Goal: Information Seeking & Learning: Learn about a topic

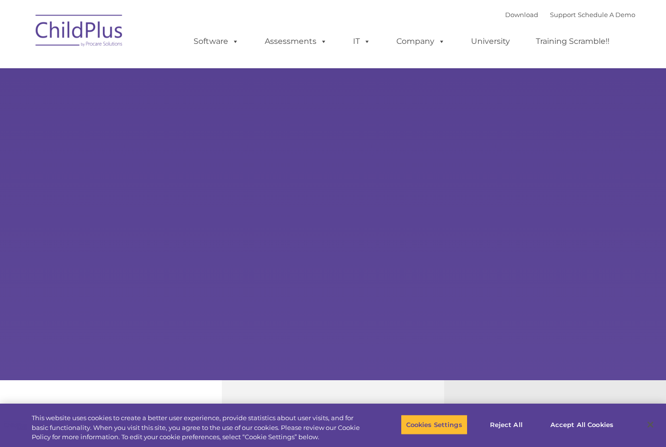
select select "MEDIUM"
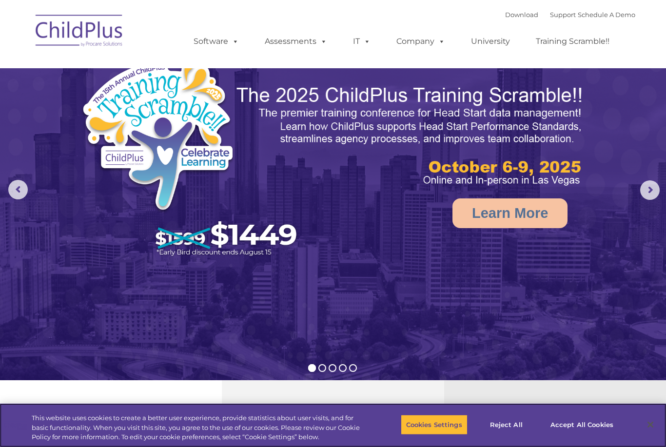
click at [597, 422] on button "Accept All Cookies" at bounding box center [582, 424] width 74 height 20
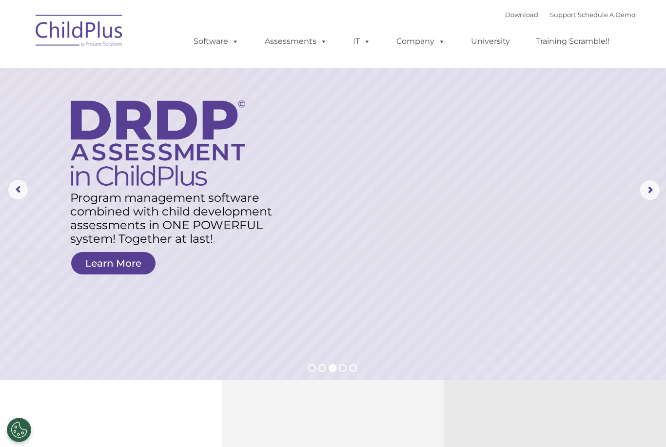
click at [611, 19] on link "Schedule A Demo" at bounding box center [605, 15] width 57 height 8
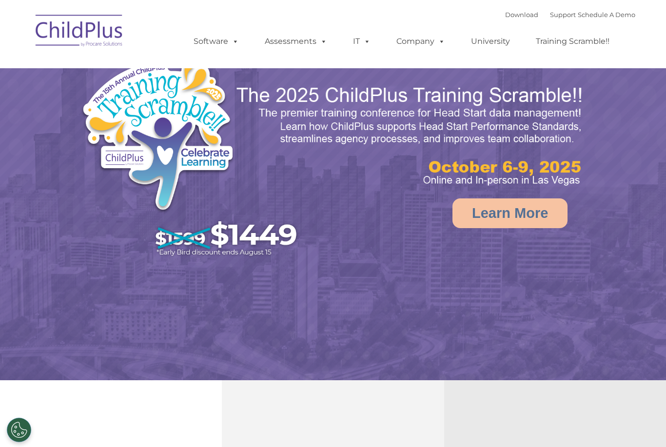
select select "MEDIUM"
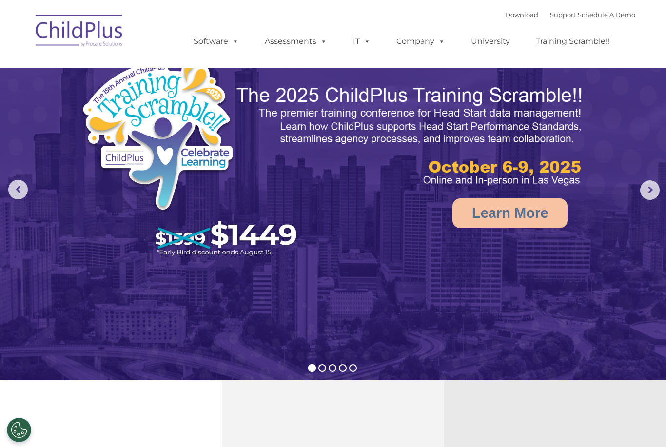
click at [297, 36] on link "Assessments" at bounding box center [296, 41] width 82 height 19
click at [606, 296] on img at bounding box center [333, 209] width 666 height 419
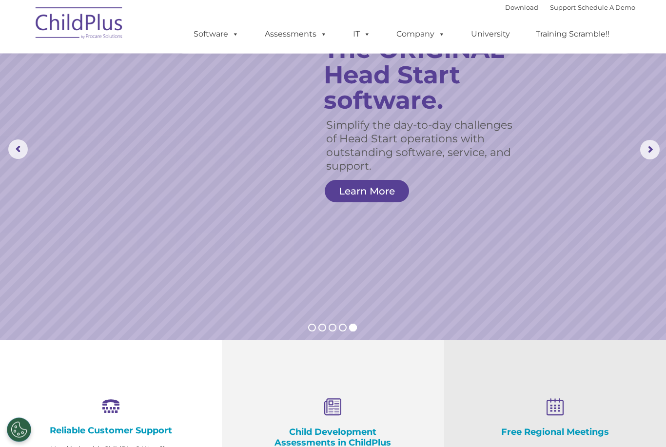
scroll to position [40, 0]
click at [367, 36] on span at bounding box center [365, 33] width 11 height 9
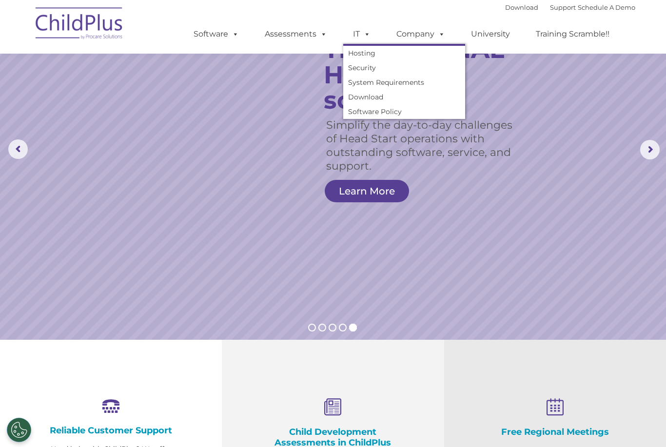
click at [287, 29] on link "Assessments" at bounding box center [296, 33] width 82 height 19
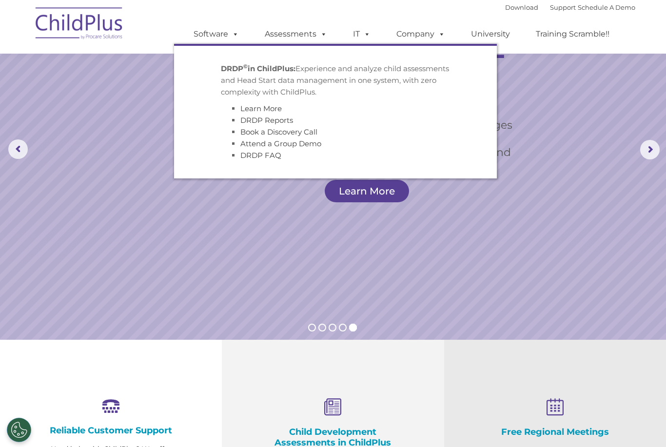
click at [201, 30] on link "Software" at bounding box center [216, 33] width 65 height 19
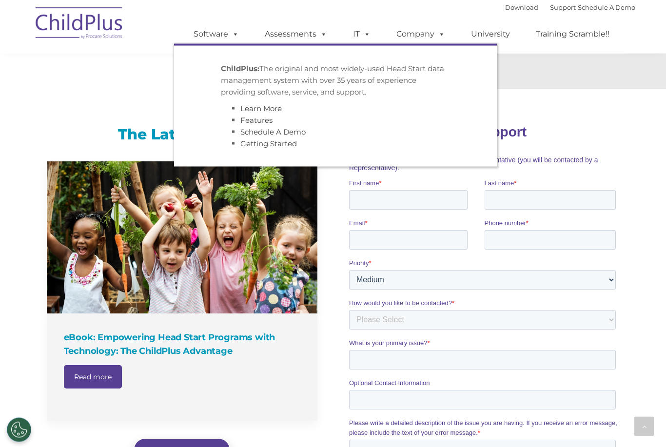
scroll to position [587, 0]
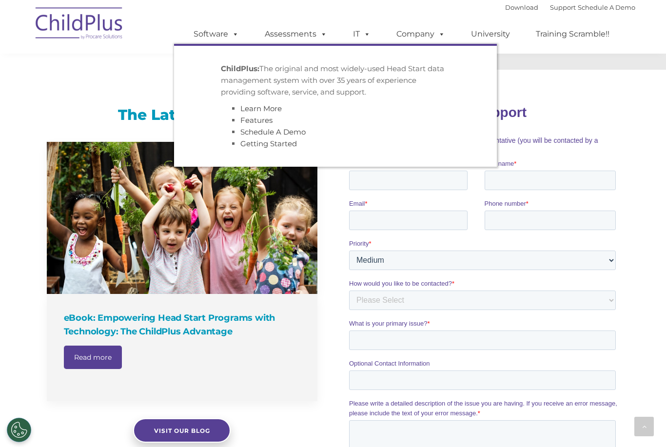
click at [606, 324] on label "What is your primary issue? *" at bounding box center [483, 323] width 270 height 10
click at [606, 330] on input "What is your primary issue? *" at bounding box center [481, 339] width 267 height 19
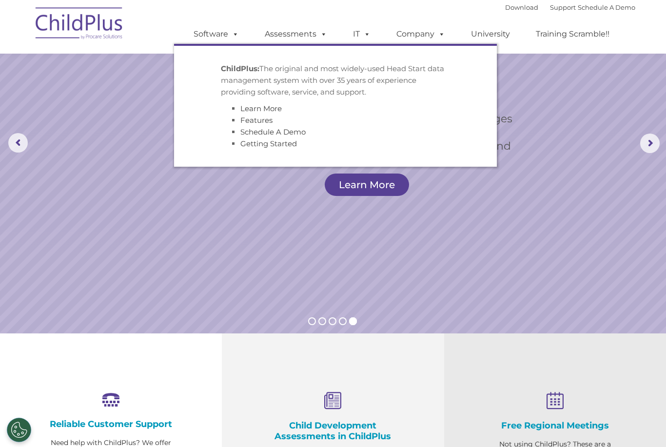
scroll to position [0, 0]
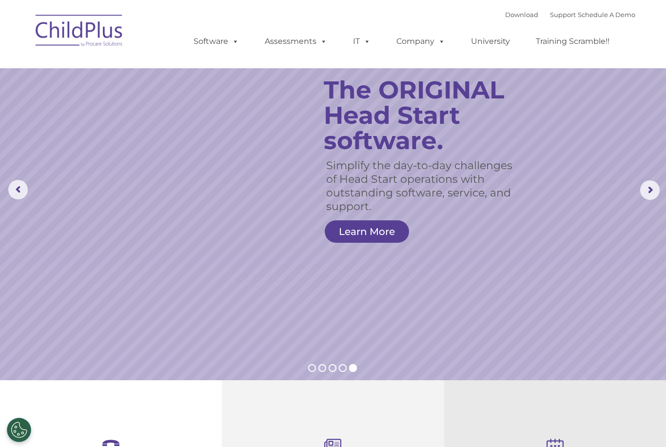
click at [657, 186] on rs-arrow at bounding box center [649, 189] width 19 height 19
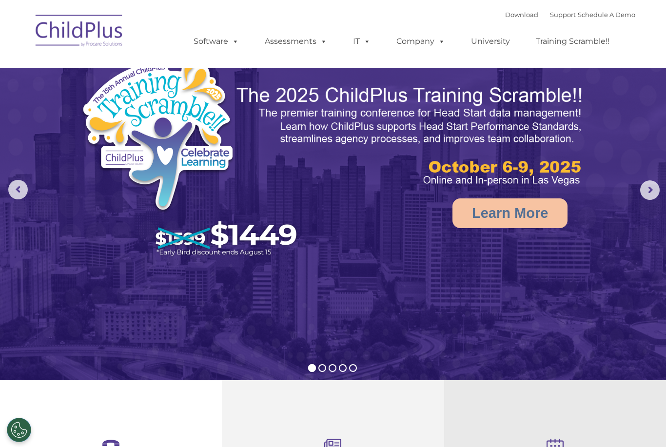
click at [644, 210] on img at bounding box center [333, 209] width 666 height 419
click at [643, 193] on rs-arrow at bounding box center [649, 189] width 19 height 19
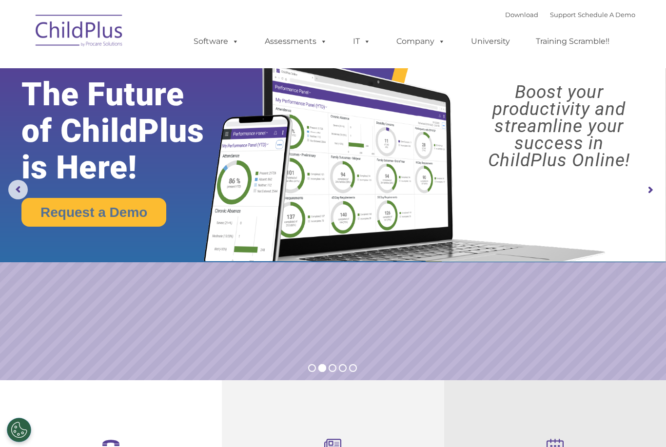
click at [642, 205] on img at bounding box center [333, 131] width 666 height 262
click at [652, 185] on rs-arrow at bounding box center [649, 189] width 19 height 19
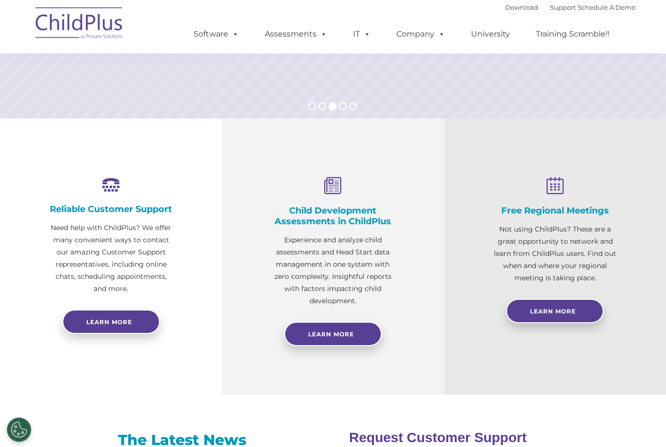
scroll to position [262, 0]
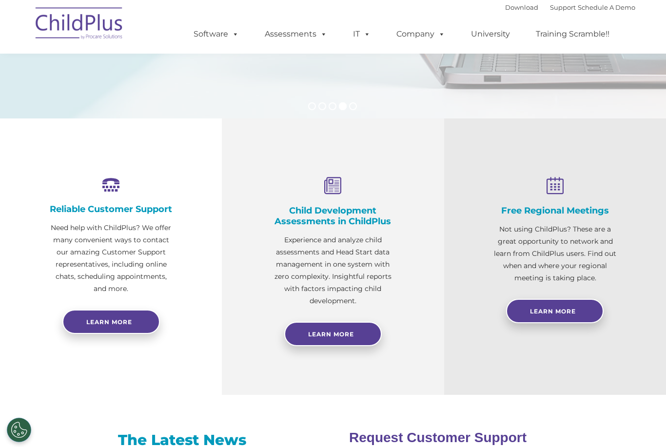
click at [320, 338] on link "Learn More" at bounding box center [332, 334] width 97 height 24
